Goal: Task Accomplishment & Management: Manage account settings

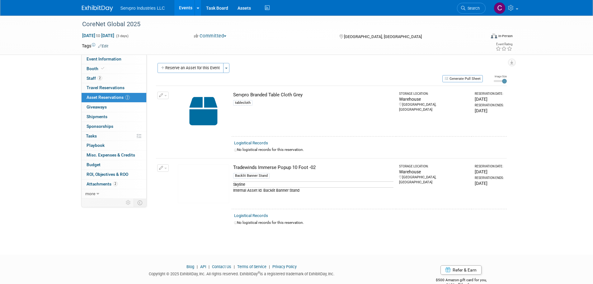
click at [185, 8] on link "Events" at bounding box center [185, 8] width 23 height 16
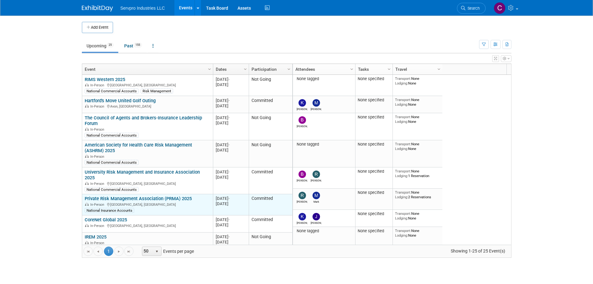
click at [136, 196] on link "Private Risk Management Association (PRMA) 2025" at bounding box center [138, 199] width 107 height 6
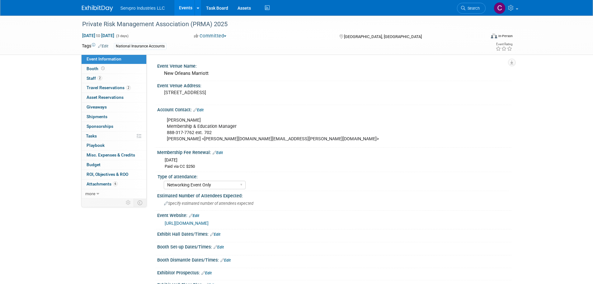
select select "Networking Event Only"
click at [93, 68] on span "Booth" at bounding box center [96, 68] width 19 height 5
select select "No Booth Needed"
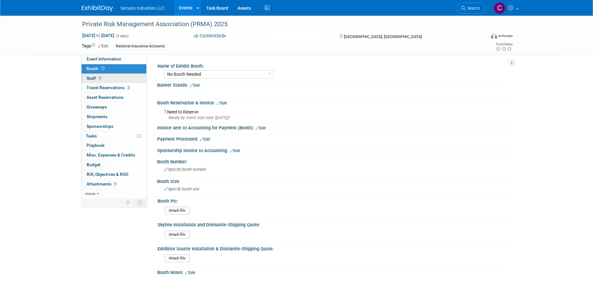
click at [92, 76] on span "Staff 2" at bounding box center [95, 78] width 16 height 5
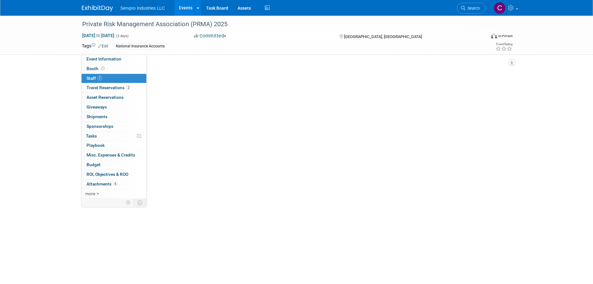
click at [92, 76] on span "Staff 2" at bounding box center [95, 78] width 16 height 5
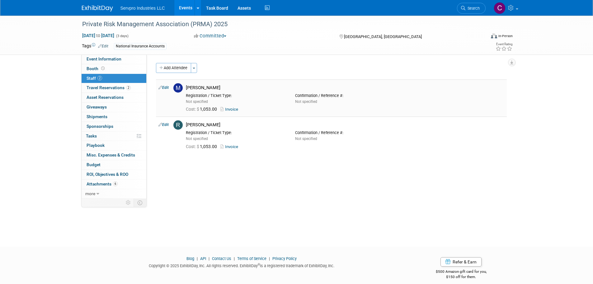
click at [165, 87] on link "Edit" at bounding box center [163, 87] width 10 height 4
select select "6e8099b7-f6b5-4517-aa4b-5229db2e2024"
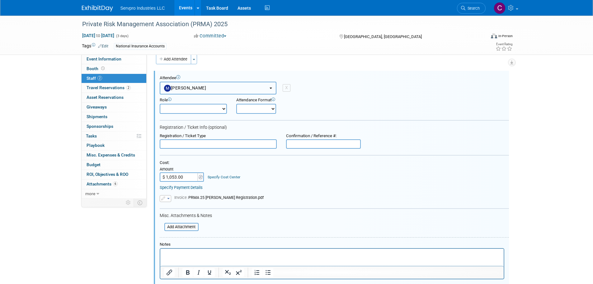
click at [206, 90] on button "Mark Bristol" at bounding box center [218, 88] width 117 height 13
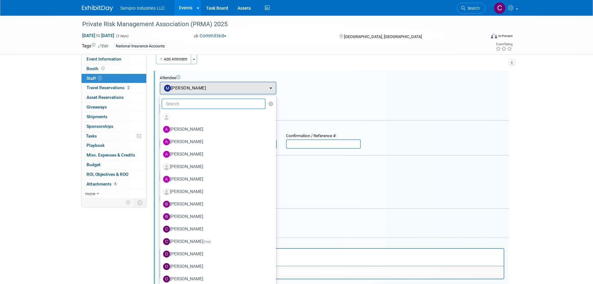
click at [194, 102] on input "text" at bounding box center [214, 103] width 104 height 11
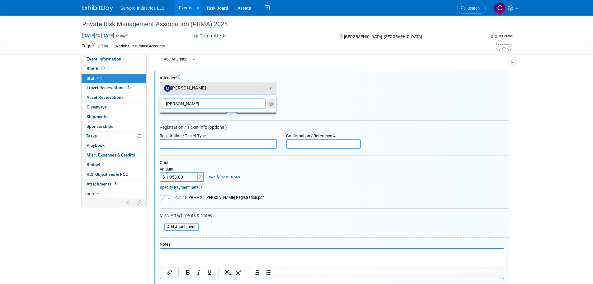
type input "fred"
click at [270, 103] on icon "button" at bounding box center [271, 103] width 5 height 4
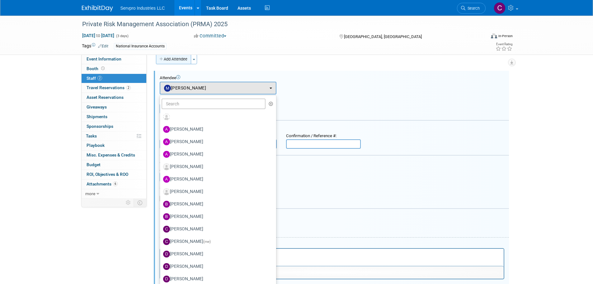
click at [176, 57] on button "Add Attendee" at bounding box center [173, 59] width 35 height 10
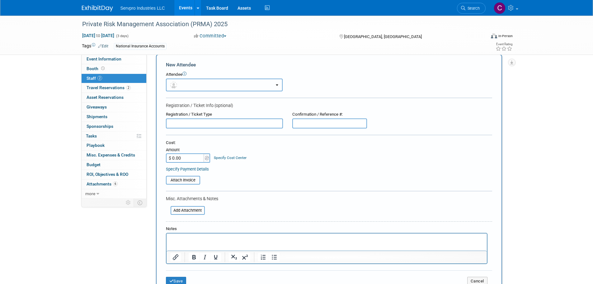
click at [185, 90] on button "button" at bounding box center [224, 84] width 117 height 13
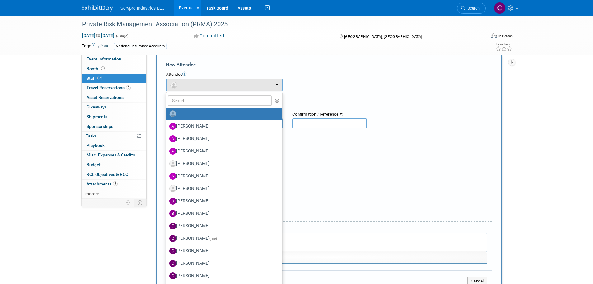
click at [276, 68] on form "New Attendee Attendee <img src="https://www.exhibitday.com/Images/Unassigned-Us…" at bounding box center [329, 175] width 326 height 229
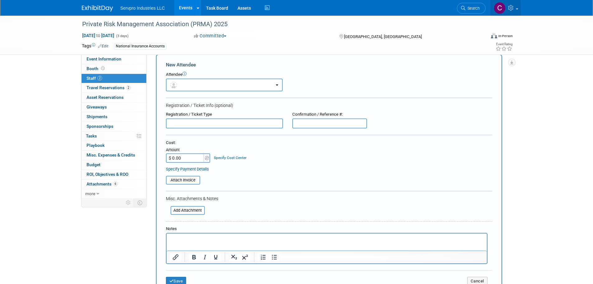
click at [516, 8] on span at bounding box center [517, 8] width 2 height 1
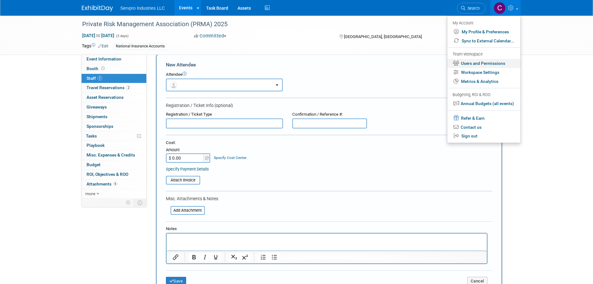
click at [473, 65] on link "Users and Permissions" at bounding box center [483, 63] width 73 height 9
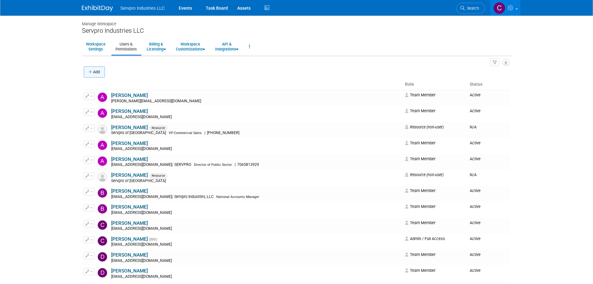
click at [96, 74] on button "Add" at bounding box center [94, 71] width 21 height 11
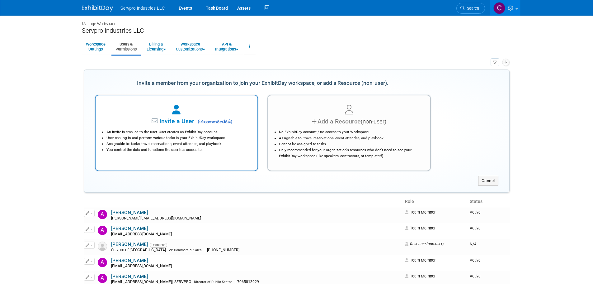
click at [192, 130] on li "An invite is emailed to the user. User creates an ExhibitDay account." at bounding box center [178, 132] width 144 height 6
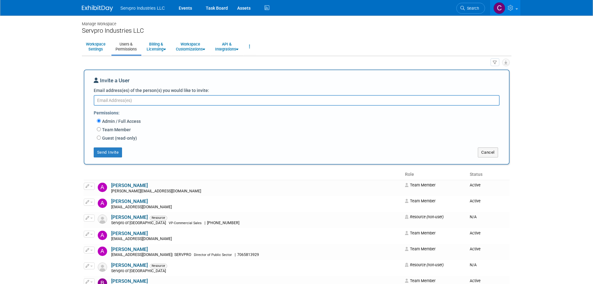
click at [106, 100] on textarea "Email address(es) of the person(s) you would like to invite:" at bounding box center [297, 100] width 406 height 11
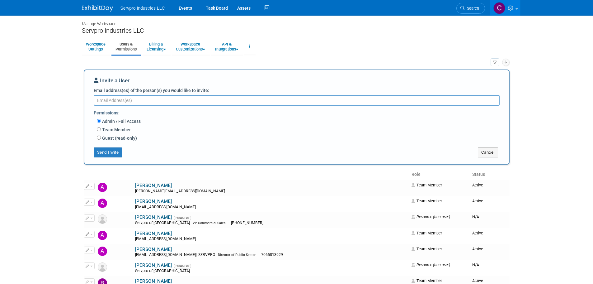
click at [106, 100] on textarea "Email address(es) of the person(s) you would like to invite:" at bounding box center [297, 100] width 406 height 11
paste textarea "[EMAIL_ADDRESS][DOMAIN_NAME]"
type textarea "[EMAIL_ADDRESS][DOMAIN_NAME]"
click at [98, 129] on input "Team Member" at bounding box center [99, 129] width 4 height 4
radio input "true"
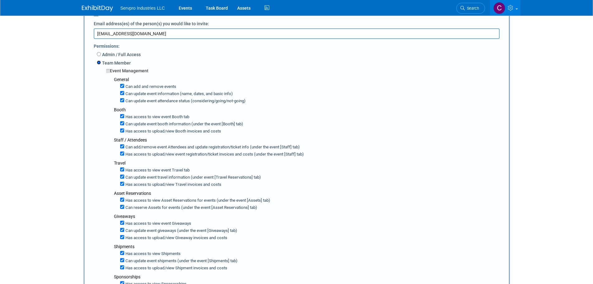
scroll to position [76, 0]
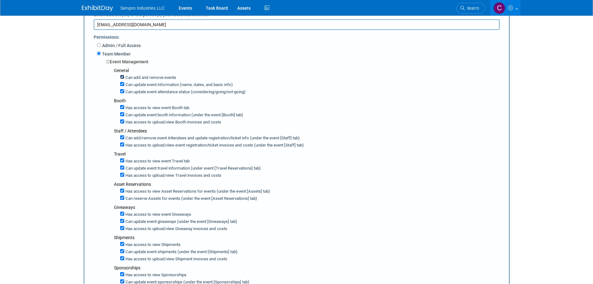
click at [123, 77] on input "Can add and remove events" at bounding box center [122, 77] width 4 height 4
checkbox input "false"
click at [122, 85] on input "Can update event information (name, dates, and basic info)" at bounding box center [122, 84] width 4 height 4
checkbox input "false"
click at [122, 93] on input "Can update event attendance status (considering/going/not-going)" at bounding box center [122, 91] width 4 height 4
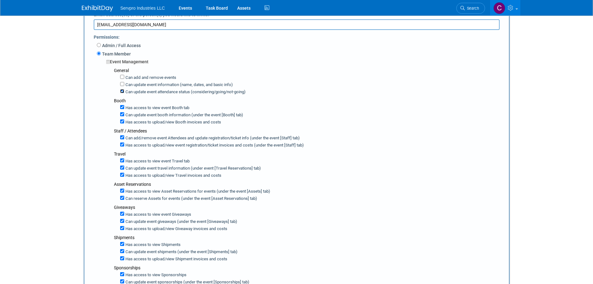
checkbox input "false"
click at [122, 113] on input "Can update event booth information (under the event [Booth] tab)" at bounding box center [122, 114] width 4 height 4
checkbox input "false"
click at [122, 120] on input "Has access to view Booth invoices and costs" at bounding box center [122, 121] width 4 height 4
checkbox input "false"
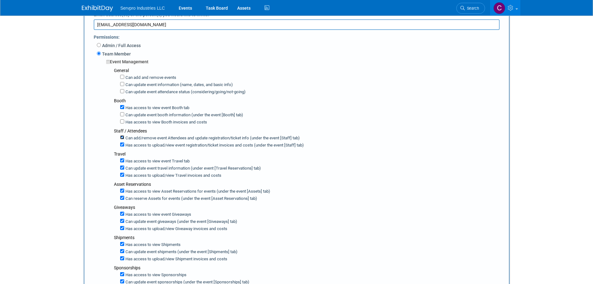
click at [120, 137] on input "Can add/remove event Attendees and update registration/ticket info (under the e…" at bounding box center [122, 137] width 4 height 4
checkbox input "false"
click at [123, 143] on input "Has access to view event registration/ticket invoices and costs (under the even…" at bounding box center [122, 144] width 4 height 4
checkbox input "true"
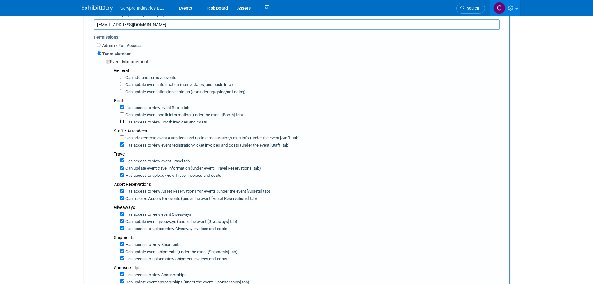
click at [121, 123] on input "Has access to view Booth invoices and costs" at bounding box center [122, 121] width 4 height 4
checkbox input "true"
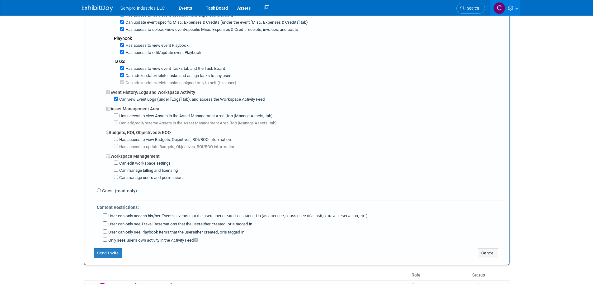
scroll to position [363, 0]
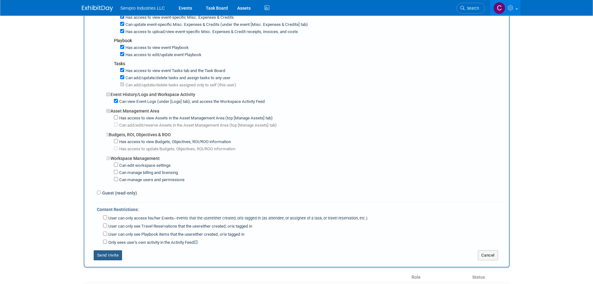
click at [113, 252] on button "Send Invite" at bounding box center [108, 255] width 29 height 10
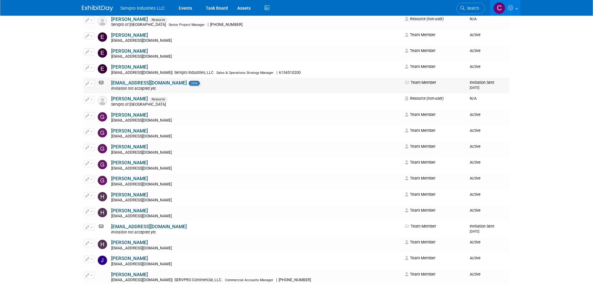
click at [90, 84] on button "button" at bounding box center [89, 83] width 11 height 7
click at [97, 91] on link "Edit" at bounding box center [108, 93] width 49 height 9
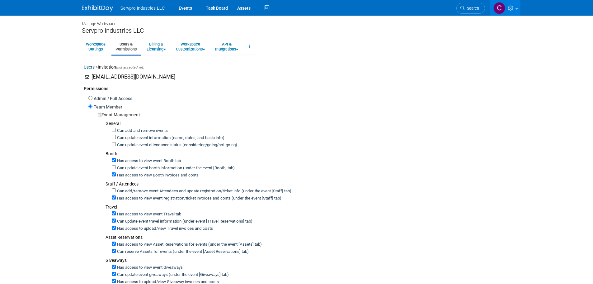
click at [92, 66] on link "Users" at bounding box center [89, 66] width 11 height 5
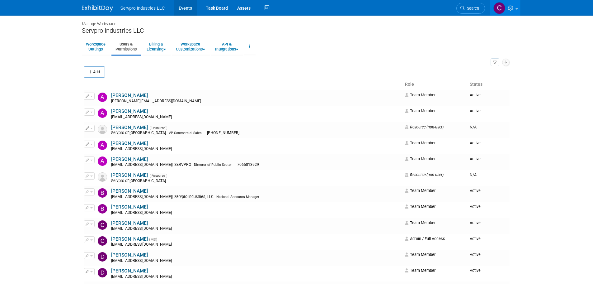
click at [183, 6] on link "Events" at bounding box center [185, 8] width 23 height 16
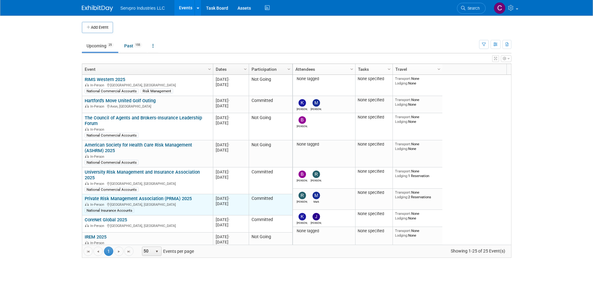
click at [138, 194] on td "Private Risk Management Association (PRMA) 2025 Private Risk Management Associa…" at bounding box center [147, 204] width 131 height 21
click at [134, 196] on link "Private Risk Management Association (PRMA) 2025" at bounding box center [138, 199] width 107 height 6
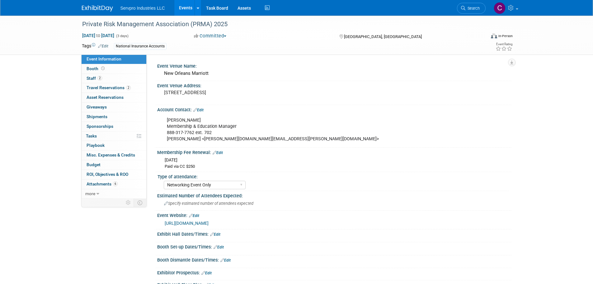
select select "Networking Event Only"
click at [91, 77] on span "Staff 2" at bounding box center [95, 78] width 16 height 5
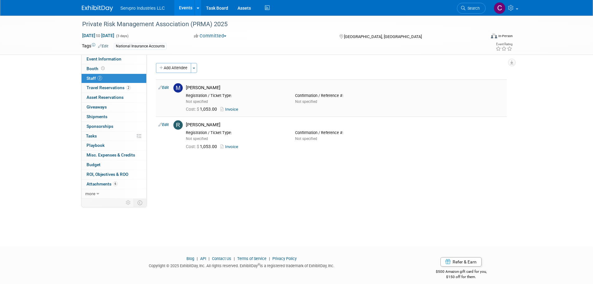
click at [232, 108] on link "Invoice" at bounding box center [230, 109] width 20 height 5
click at [99, 89] on span "Travel Reservations 2" at bounding box center [109, 87] width 44 height 5
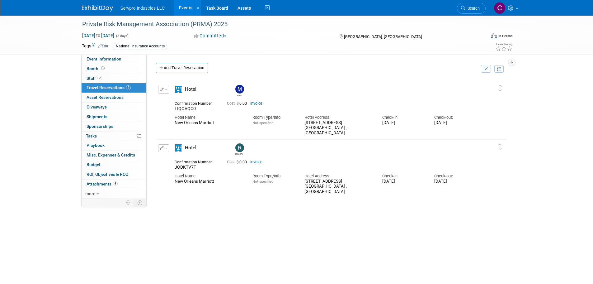
click at [166, 90] on span "button" at bounding box center [166, 89] width 2 height 1
click at [233, 98] on div "Mark" at bounding box center [349, 90] width 234 height 15
drag, startPoint x: 198, startPoint y: 107, endPoint x: 173, endPoint y: 109, distance: 24.4
click at [173, 109] on div "Confirmation Number: LIQQVQC0" at bounding box center [196, 105] width 52 height 12
copy span "LIQQVQC0"
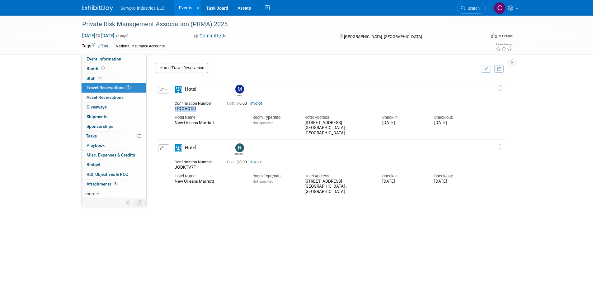
drag, startPoint x: 223, startPoint y: 123, endPoint x: 172, endPoint y: 123, distance: 50.7
click at [172, 123] on div "Hotel Name: [GEOGRAPHIC_DATA]" at bounding box center [209, 118] width 78 height 14
copy div "New Orleans Marriott"
drag, startPoint x: 196, startPoint y: 108, endPoint x: 166, endPoint y: 109, distance: 30.8
click at [166, 109] on div "Edit Reservation Mark LIQQVQC0" at bounding box center [327, 111] width 340 height 50
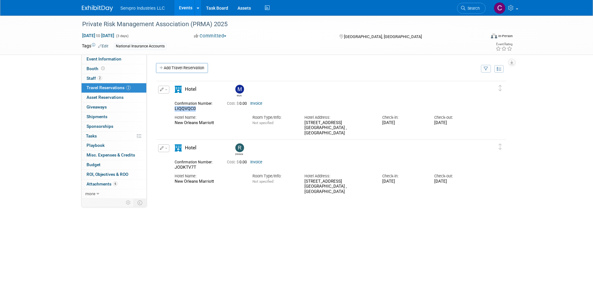
copy span "LIQQVQC0"
click at [183, 10] on link "Events" at bounding box center [185, 8] width 23 height 16
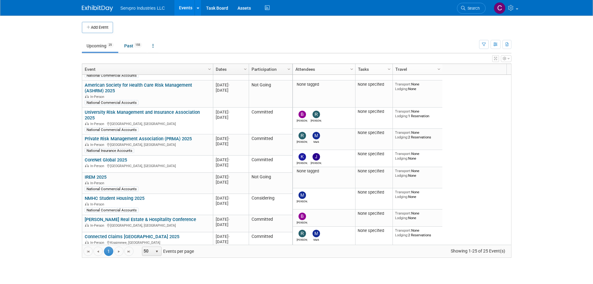
scroll to position [81, 0]
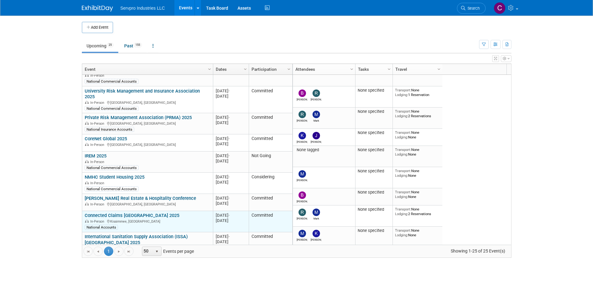
click at [125, 212] on link "Connected Claims [GEOGRAPHIC_DATA] 2025" at bounding box center [132, 215] width 95 height 6
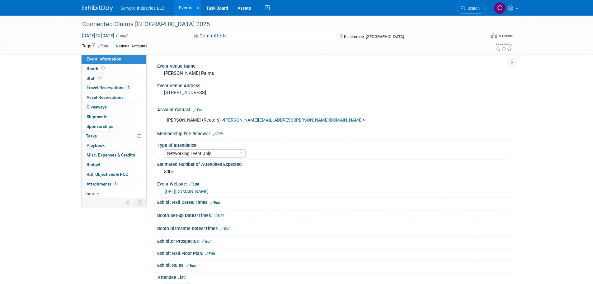
select select "Networking Event Only"
click at [103, 86] on span "Travel Reservations 2" at bounding box center [109, 87] width 44 height 5
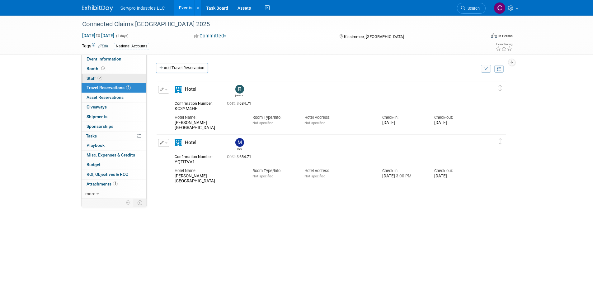
click at [96, 78] on span "Staff 2" at bounding box center [95, 78] width 16 height 5
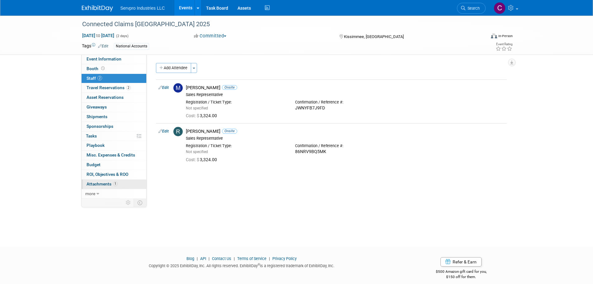
click at [106, 183] on span "Attachments 1" at bounding box center [102, 183] width 31 height 5
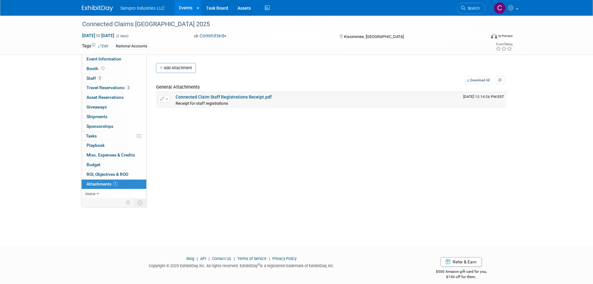
click at [222, 96] on link "Connected Claim Staff Registrations Receipt.pdf" at bounding box center [224, 96] width 96 height 5
click at [114, 88] on span "Travel Reservations 2" at bounding box center [109, 87] width 44 height 5
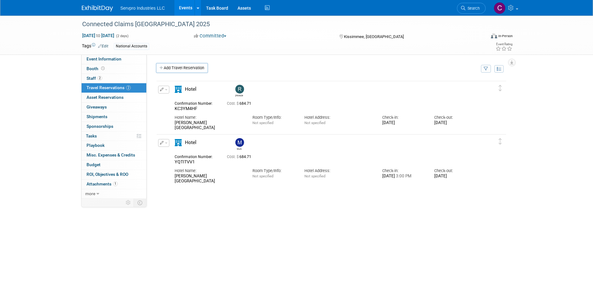
drag, startPoint x: 188, startPoint y: 129, endPoint x: 173, endPoint y: 123, distance: 16.5
click at [173, 123] on div "Hotel Name: Gaylord Palms Resort & Convention Center" at bounding box center [209, 120] width 78 height 19
copy div "Gaylord Palms Resort & Convention Center"
click at [180, 110] on span "KC3YM4HF" at bounding box center [186, 108] width 23 height 5
click at [187, 110] on span "KC3YM4HF" at bounding box center [186, 108] width 23 height 5
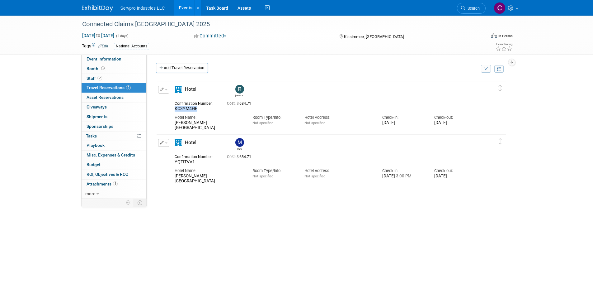
click at [187, 110] on span "KC3YM4HF" at bounding box center [186, 108] width 23 height 5
click at [185, 163] on span "YQTITVV1" at bounding box center [185, 161] width 20 height 5
copy span "YQTITVV1"
click at [11, 154] on div "Connected Claims USA 2025 Nov 6, 2025 to Nov 7, 2025 (2 days) Nov 6, 2025 to No…" at bounding box center [296, 148] width 593 height 264
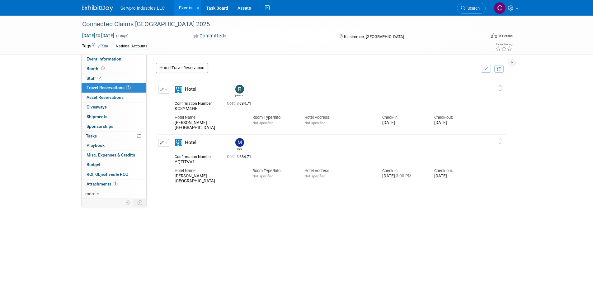
click at [189, 10] on link "Events" at bounding box center [185, 8] width 23 height 16
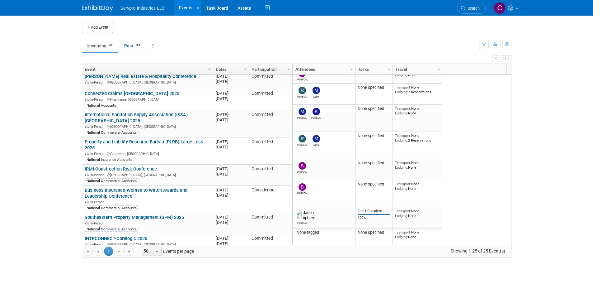
scroll to position [209, 0]
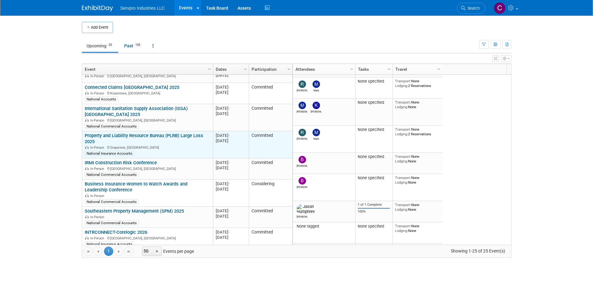
click at [153, 133] on link "Property and Liability Resource Bureau (PLRB) Large Loss 2025" at bounding box center [144, 139] width 119 height 12
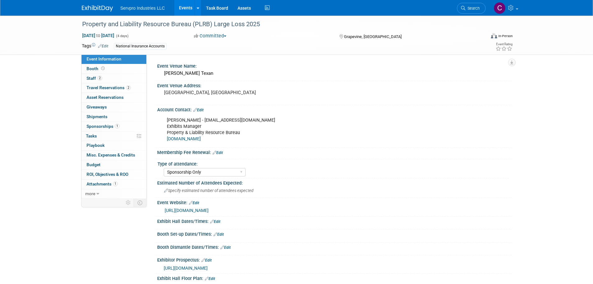
select select "Sponsorship Only"
click at [114, 88] on span "Travel Reservations 2" at bounding box center [109, 87] width 44 height 5
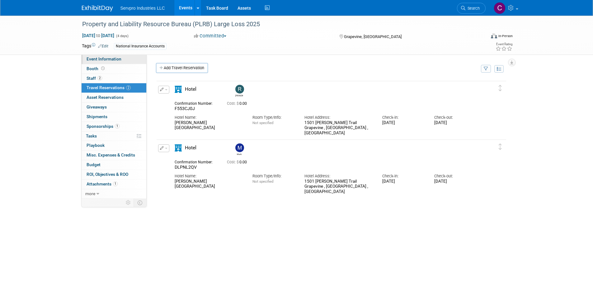
click at [101, 58] on span "Event Information" at bounding box center [104, 58] width 35 height 5
select select "Sponsorship Only"
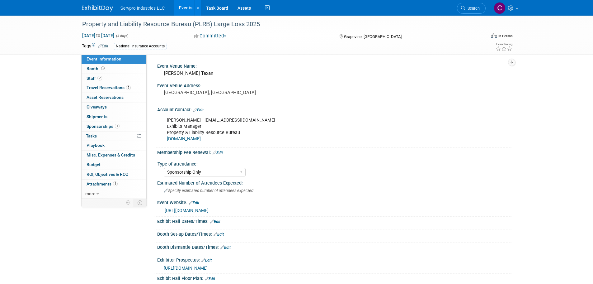
click at [207, 208] on link "[URL][DOMAIN_NAME]" at bounding box center [187, 210] width 44 height 5
click at [114, 87] on span "Travel Reservations 2" at bounding box center [109, 87] width 44 height 5
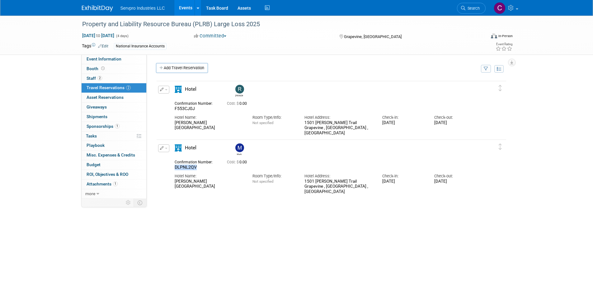
drag, startPoint x: 200, startPoint y: 170, endPoint x: 173, endPoint y: 166, distance: 27.4
click at [173, 166] on div "Confirmation Number: DLPNL2QV" at bounding box center [196, 164] width 52 height 12
copy span "DLPNL2QV"
click at [101, 58] on span "Event Information" at bounding box center [104, 58] width 35 height 5
select select "Sponsorship Only"
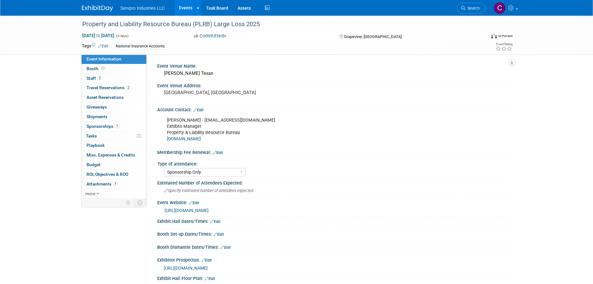
click at [187, 209] on link "https://web.cvent.com/event/dc7fc03e-1bca-4bb2-a5cf-d03c784607a1/summary" at bounding box center [187, 210] width 44 height 5
click at [188, 7] on link "Events" at bounding box center [185, 8] width 23 height 16
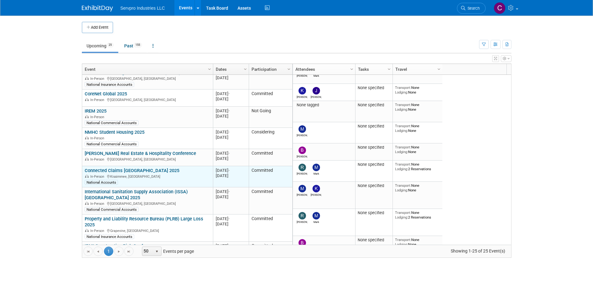
click at [139, 168] on link "Connected Claims [GEOGRAPHIC_DATA] 2025" at bounding box center [132, 171] width 95 height 6
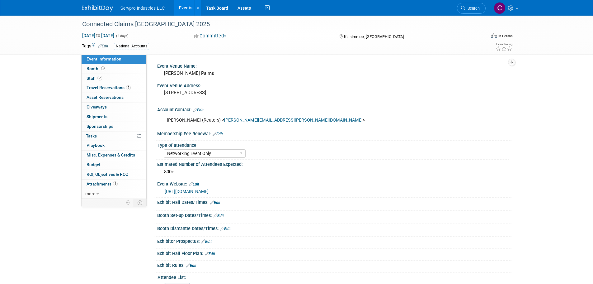
select select "Networking Event Only"
click at [93, 78] on span "Staff 2" at bounding box center [95, 78] width 16 height 5
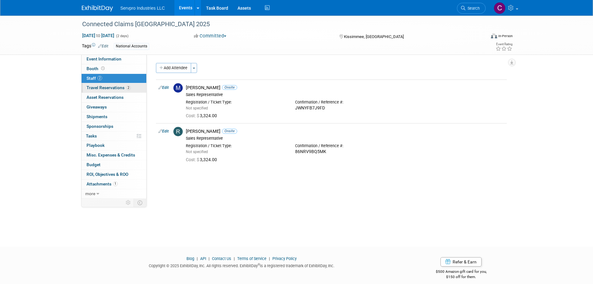
click at [95, 91] on link "2 Travel Reservations 2" at bounding box center [114, 87] width 65 height 9
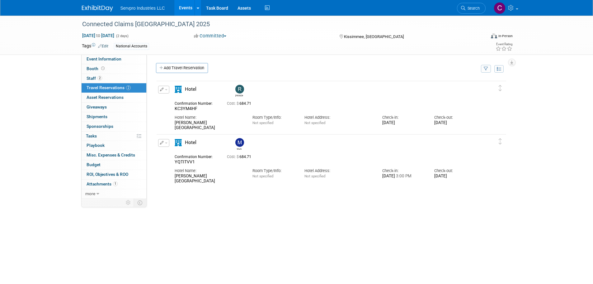
click at [184, 7] on link "Events" at bounding box center [185, 8] width 23 height 16
